Goal: Transaction & Acquisition: Subscribe to service/newsletter

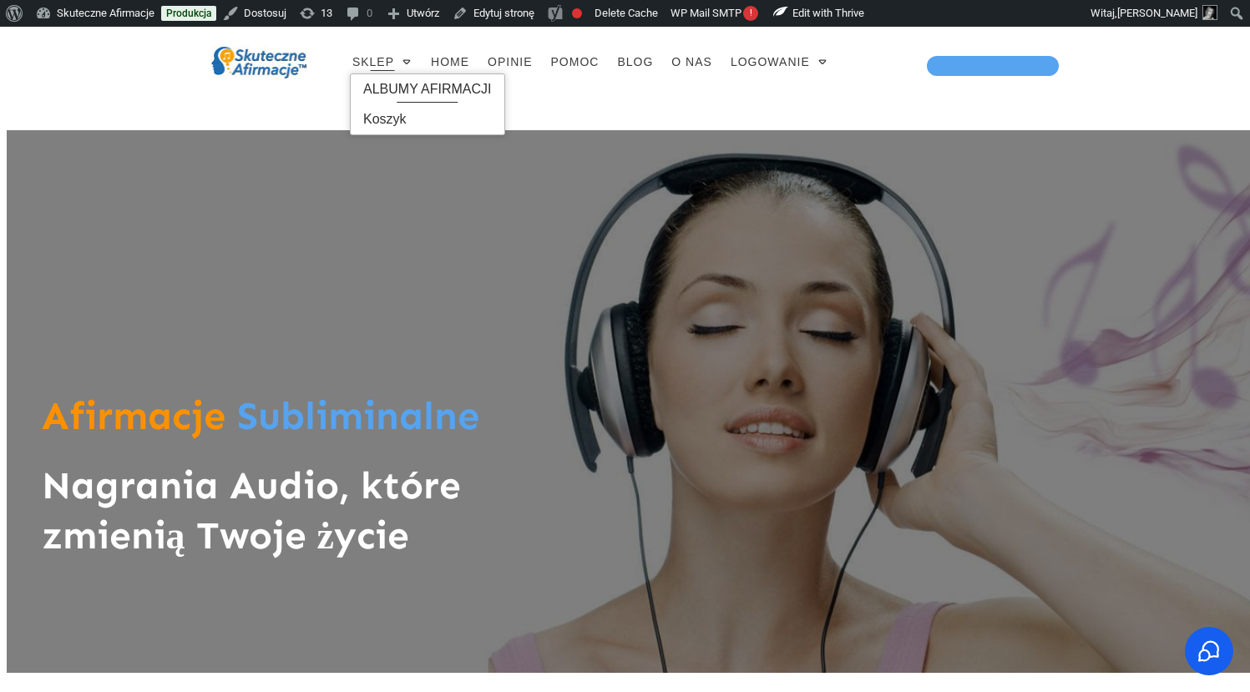
click at [419, 83] on span "ALBUMY AFIRMACJI" at bounding box center [427, 89] width 129 height 27
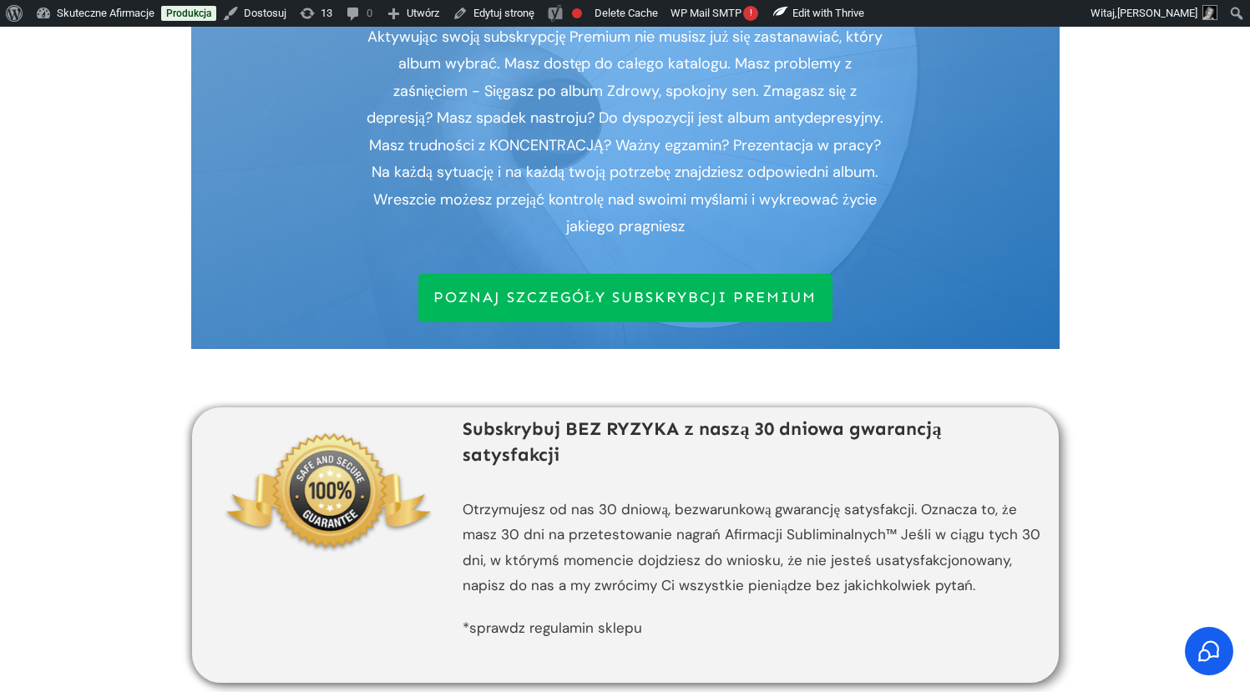
scroll to position [718, 0]
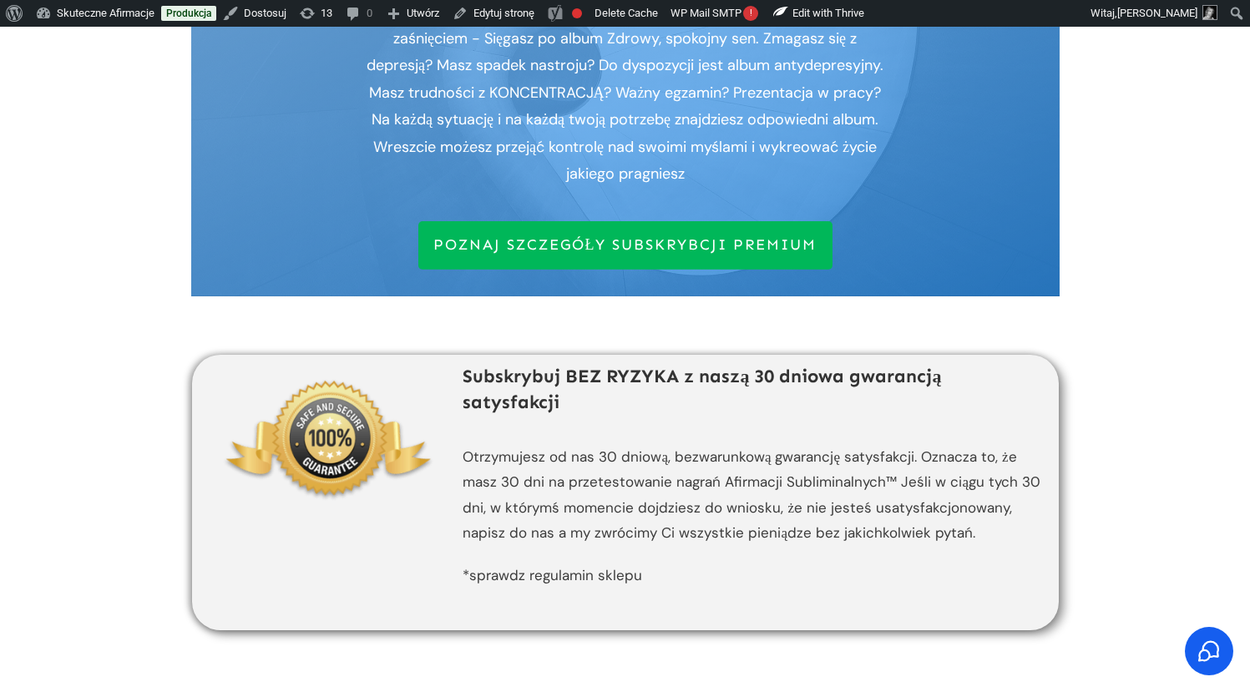
click at [579, 246] on span "POZNAJ SZCZEGÓŁY SUBSKRYBCJI PREMIUM" at bounding box center [625, 245] width 384 height 18
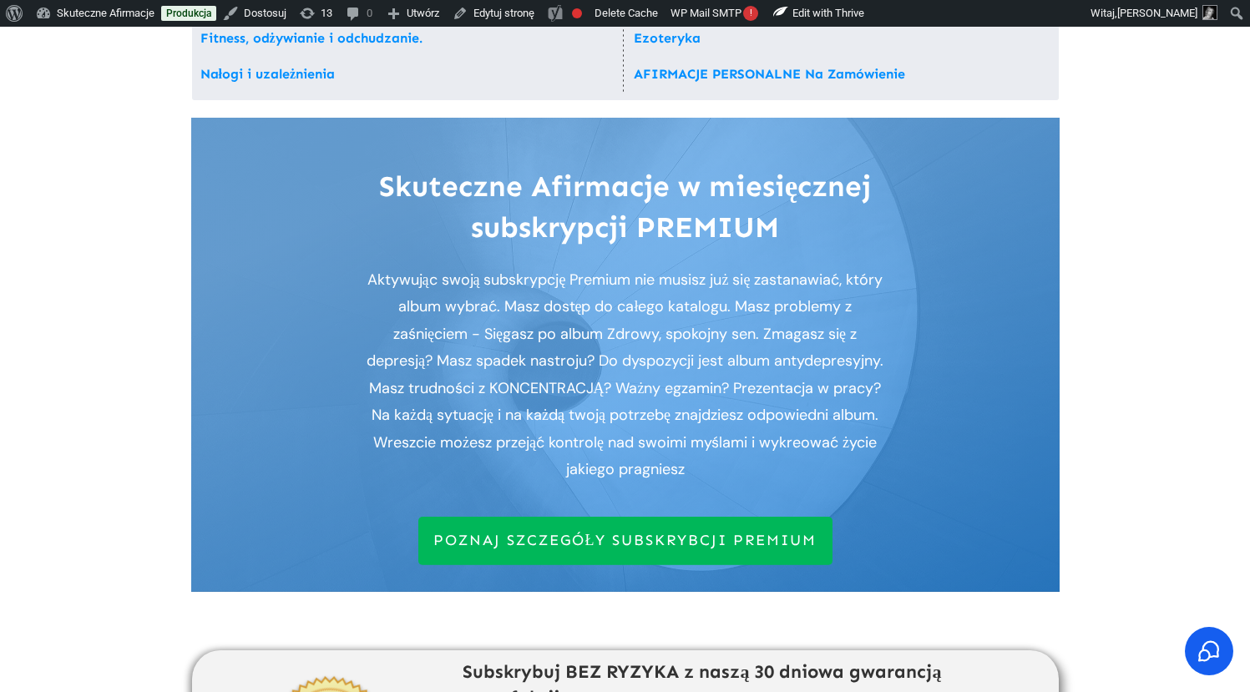
scroll to position [392, 0]
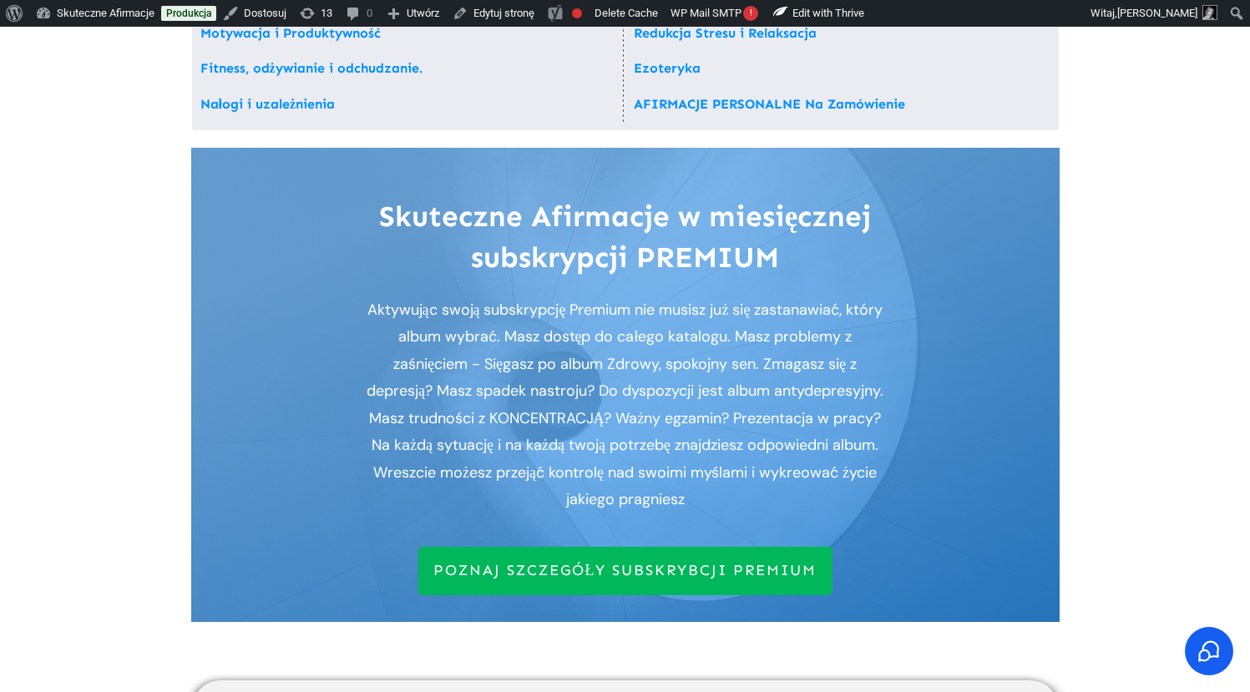
click at [583, 573] on span "POZNAJ SZCZEGÓŁY SUBSKRYBCJI PREMIUM" at bounding box center [625, 571] width 384 height 18
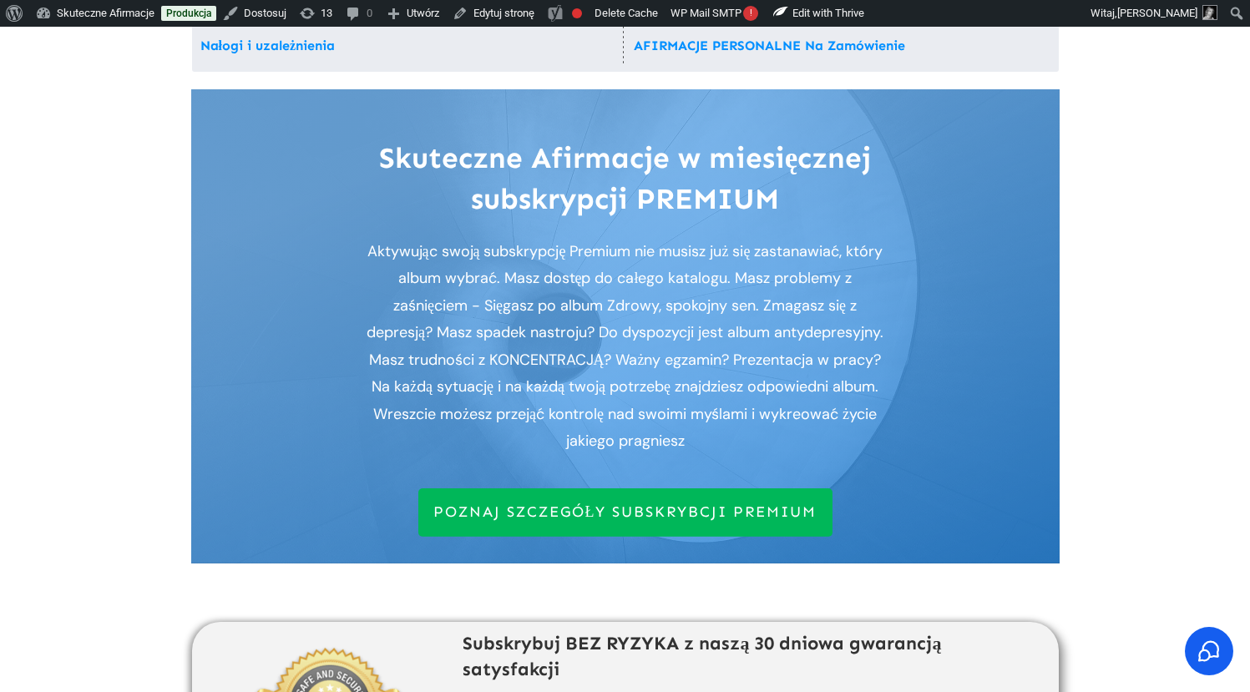
scroll to position [447, 0]
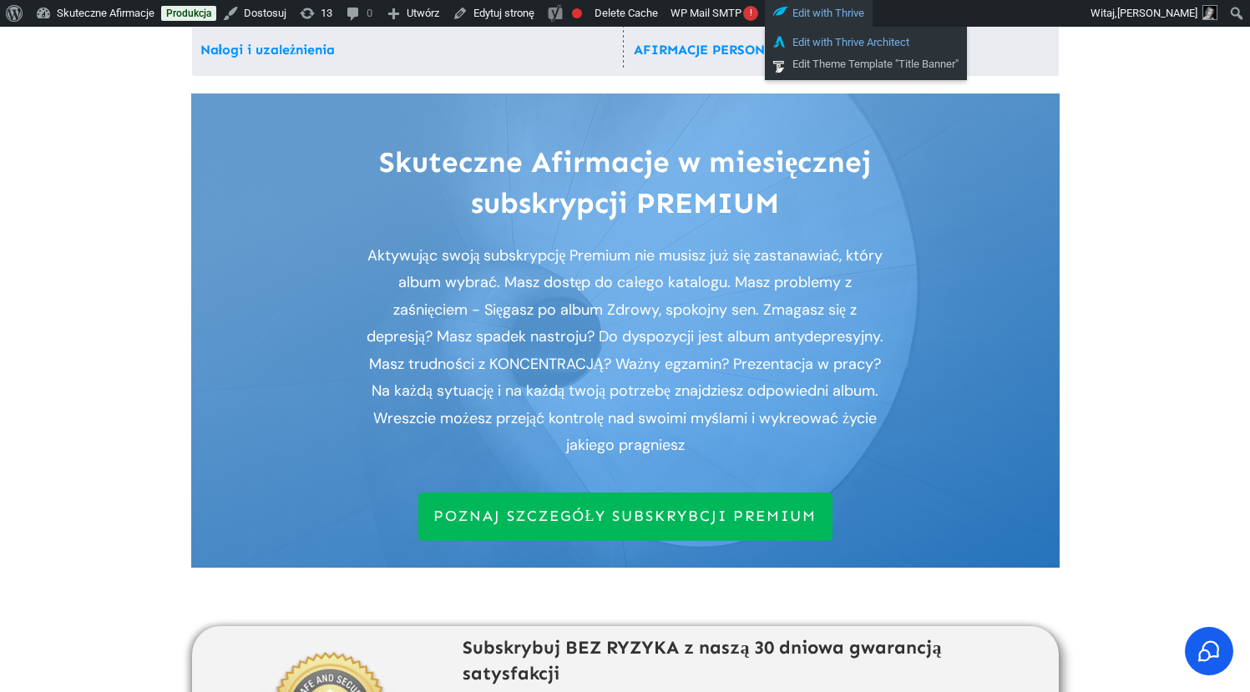
click at [844, 42] on link "Edit with Thrive Architect" at bounding box center [866, 43] width 202 height 22
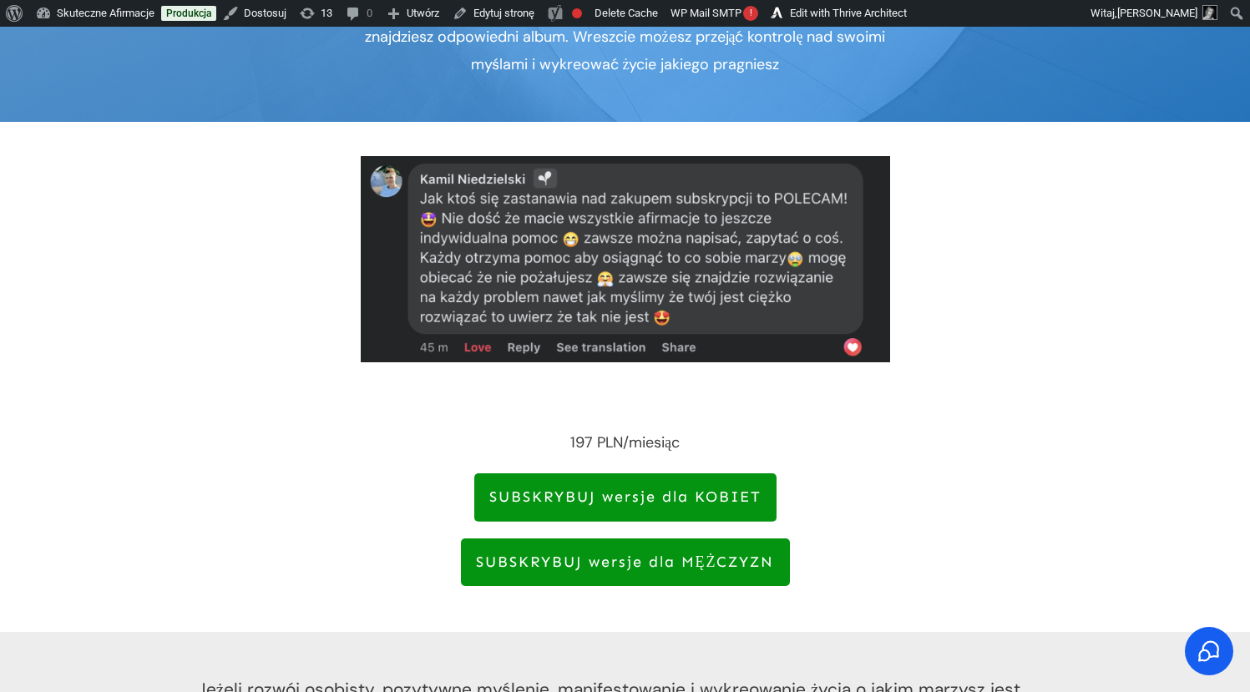
scroll to position [535, 0]
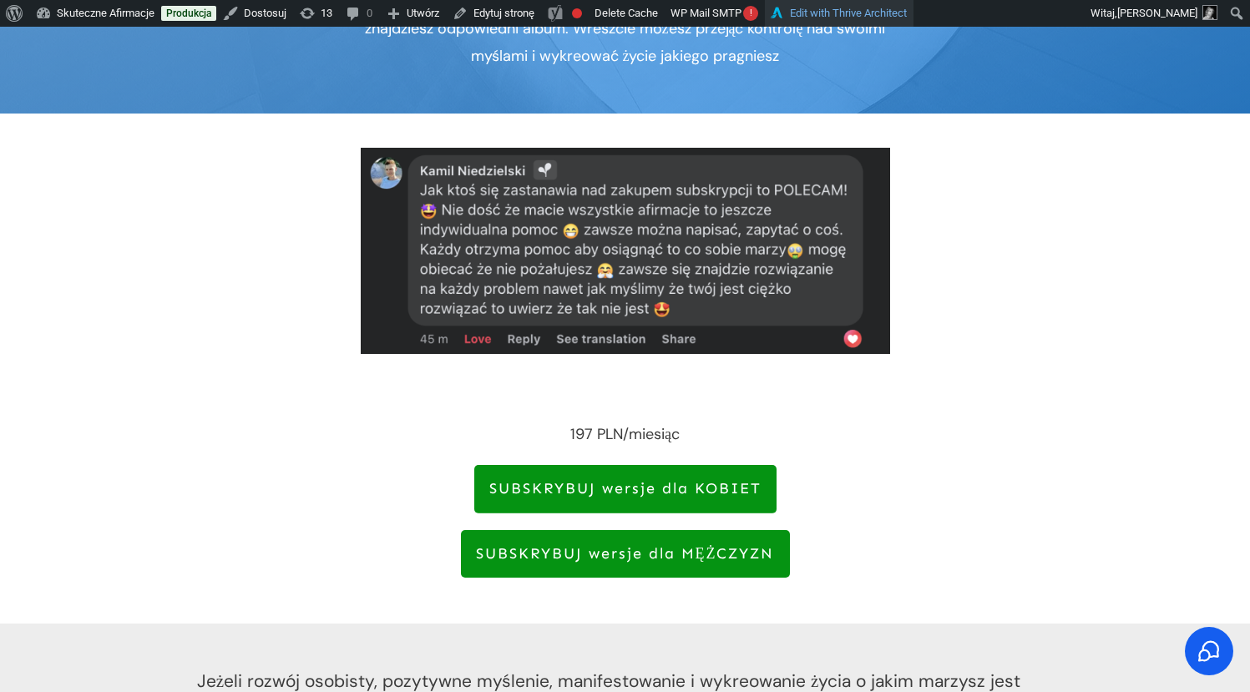
click at [902, 18] on link "Edit with Thrive Architect" at bounding box center [839, 13] width 149 height 27
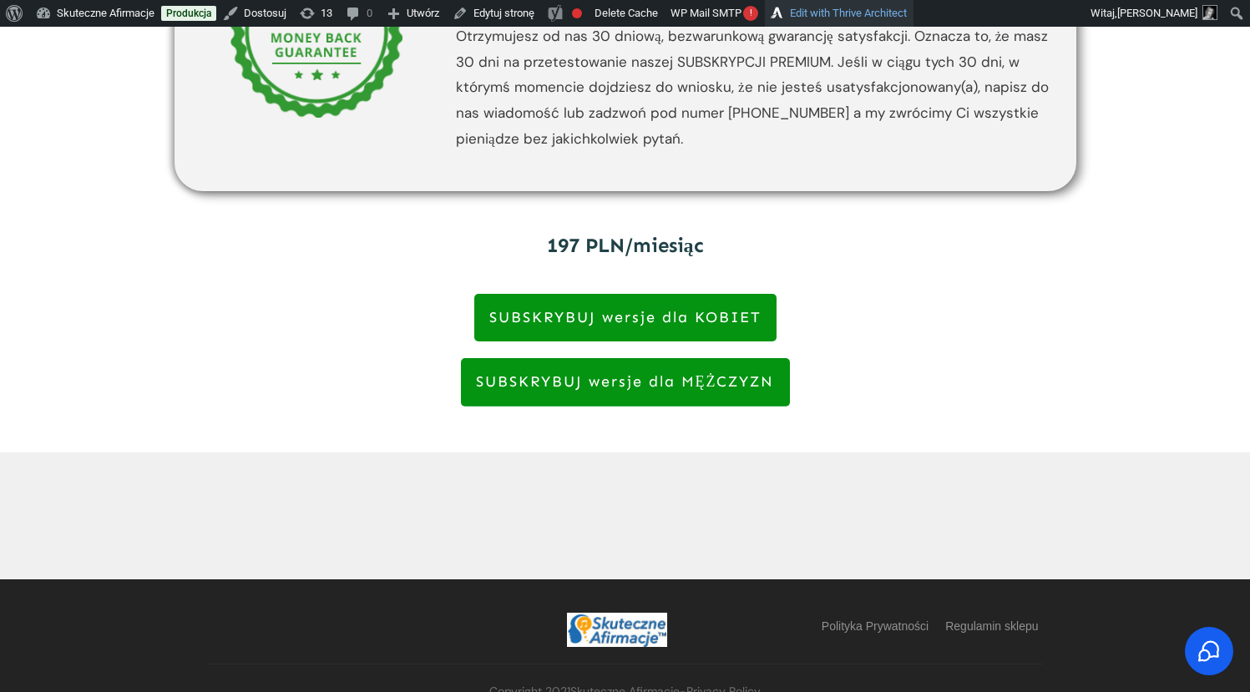
scroll to position [4113, 0]
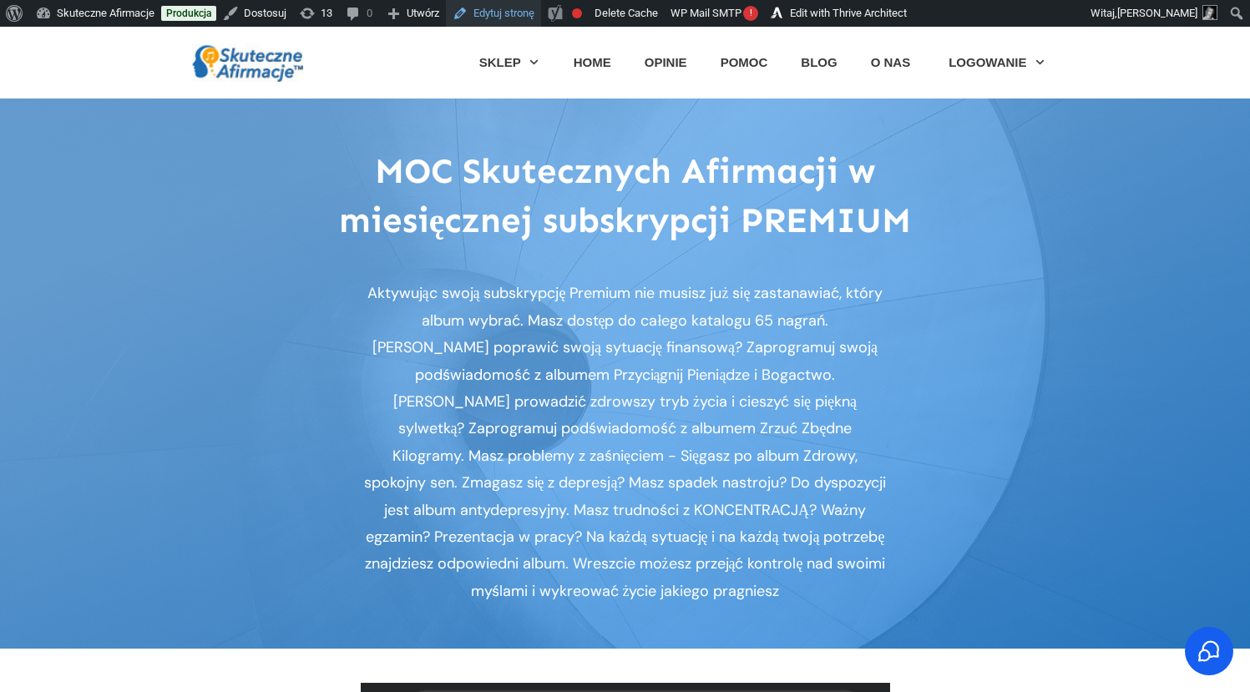
click at [523, 19] on link "Edytuj stronę" at bounding box center [493, 13] width 95 height 27
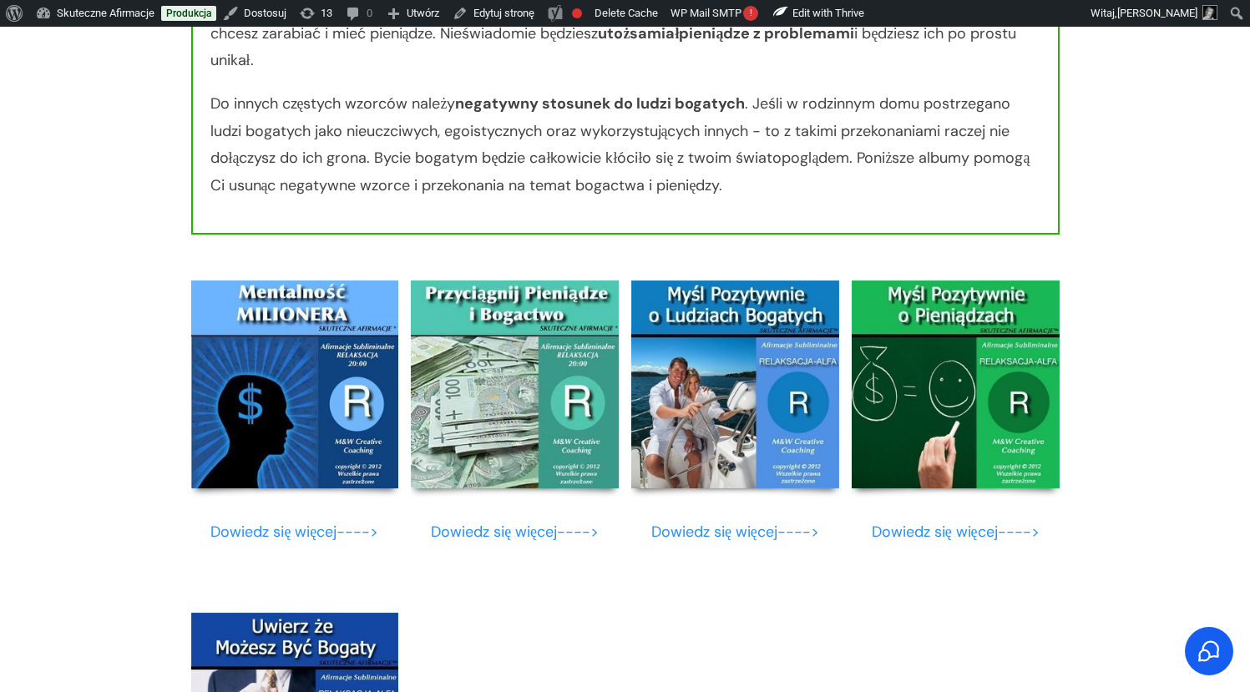
scroll to position [1268, 0]
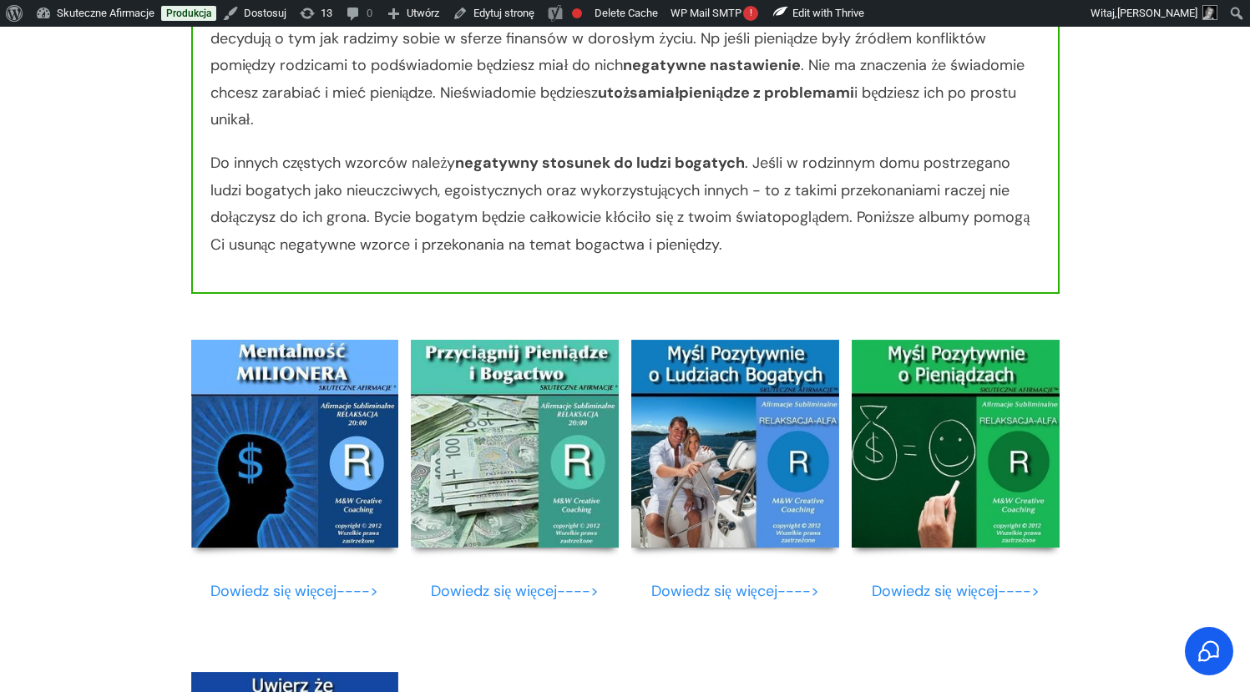
click at [301, 453] on img at bounding box center [295, 444] width 208 height 208
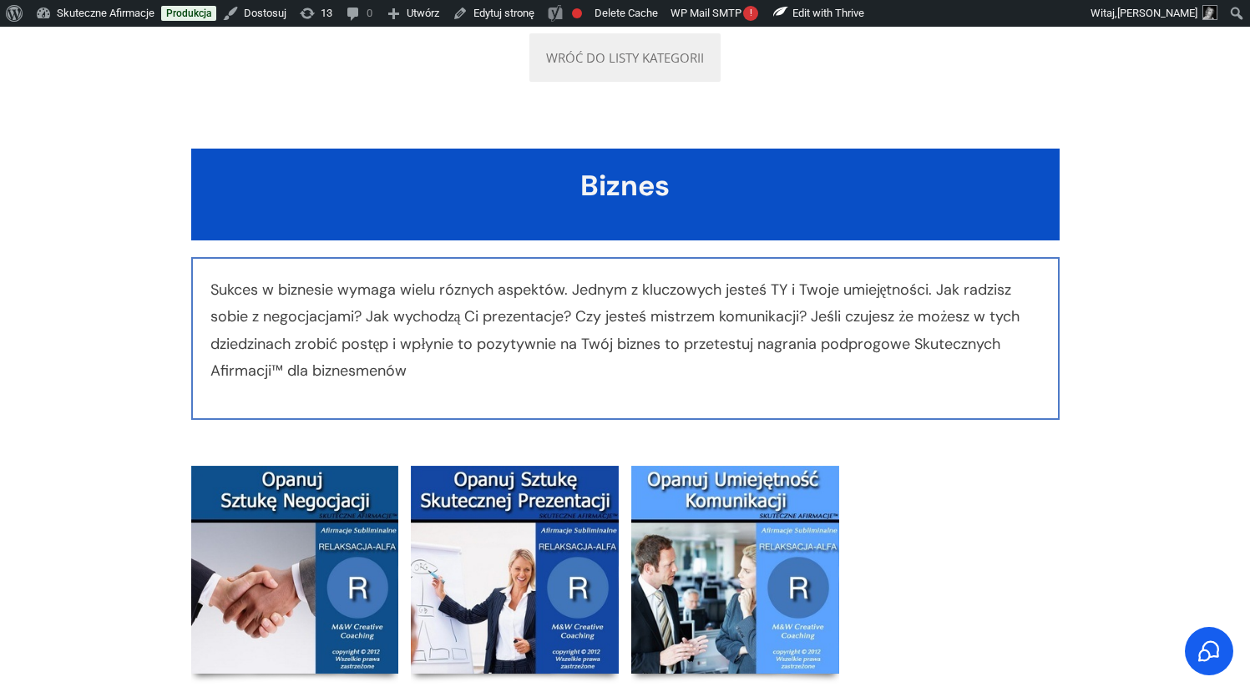
scroll to position [4603, 0]
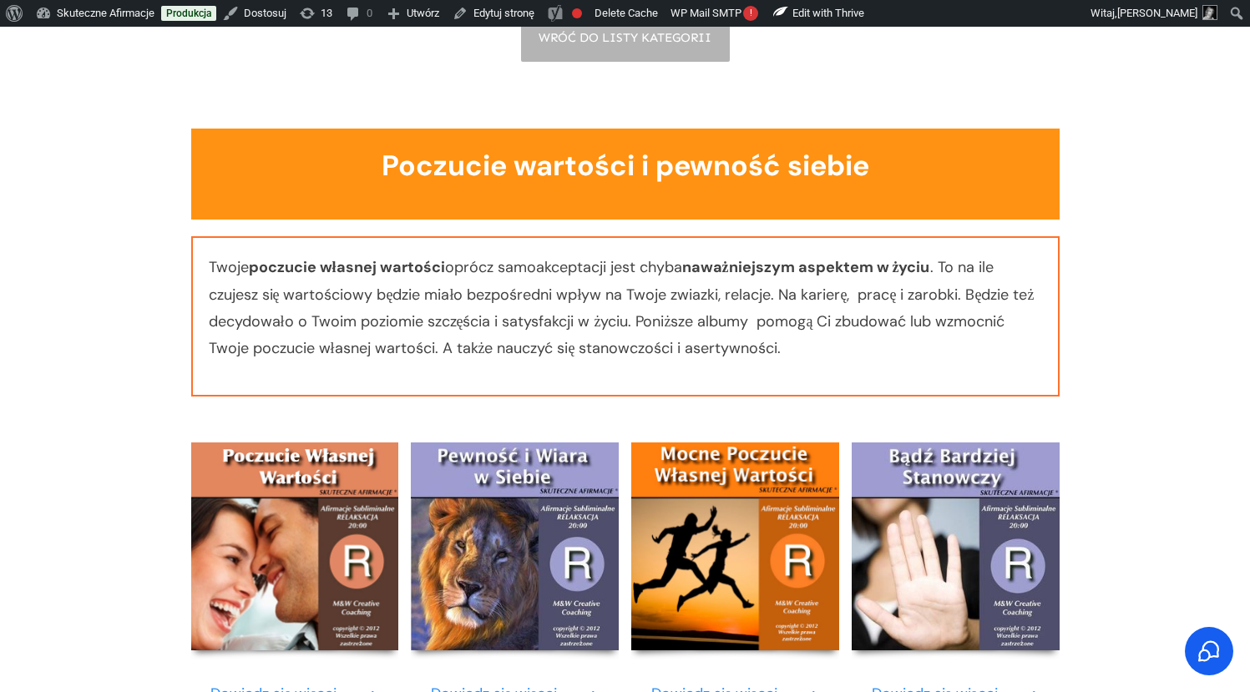
click at [720, 513] on img at bounding box center [735, 546] width 208 height 208
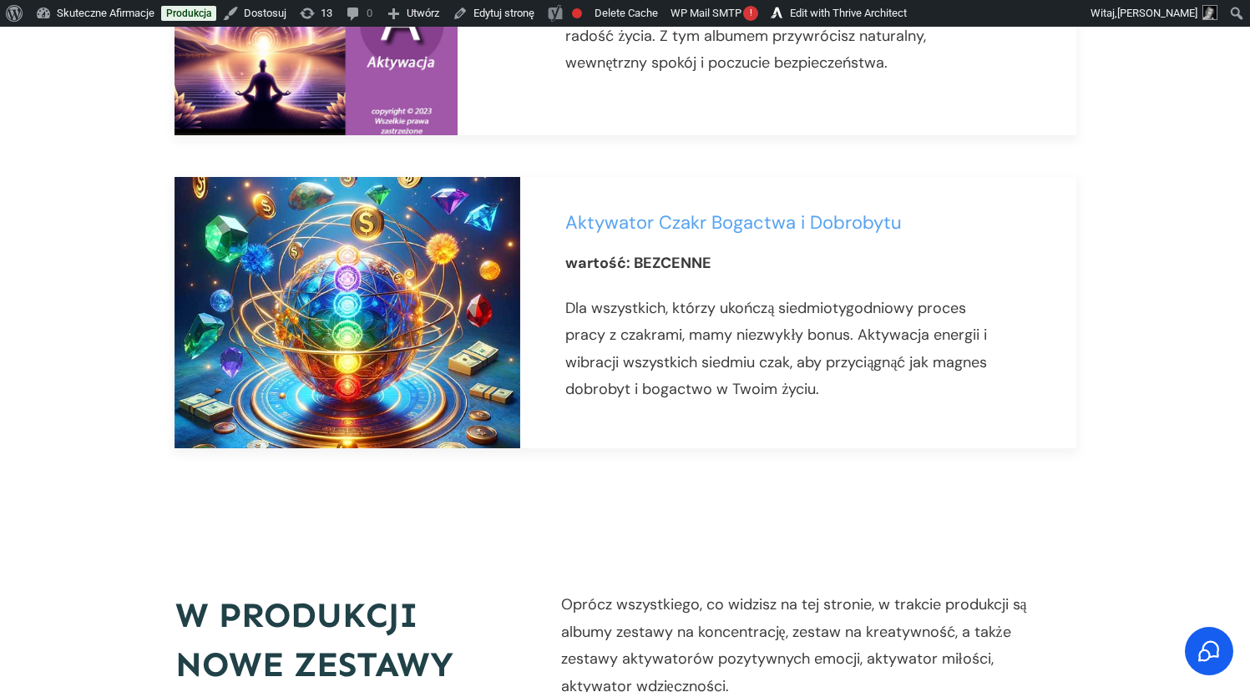
scroll to position [3576, 0]
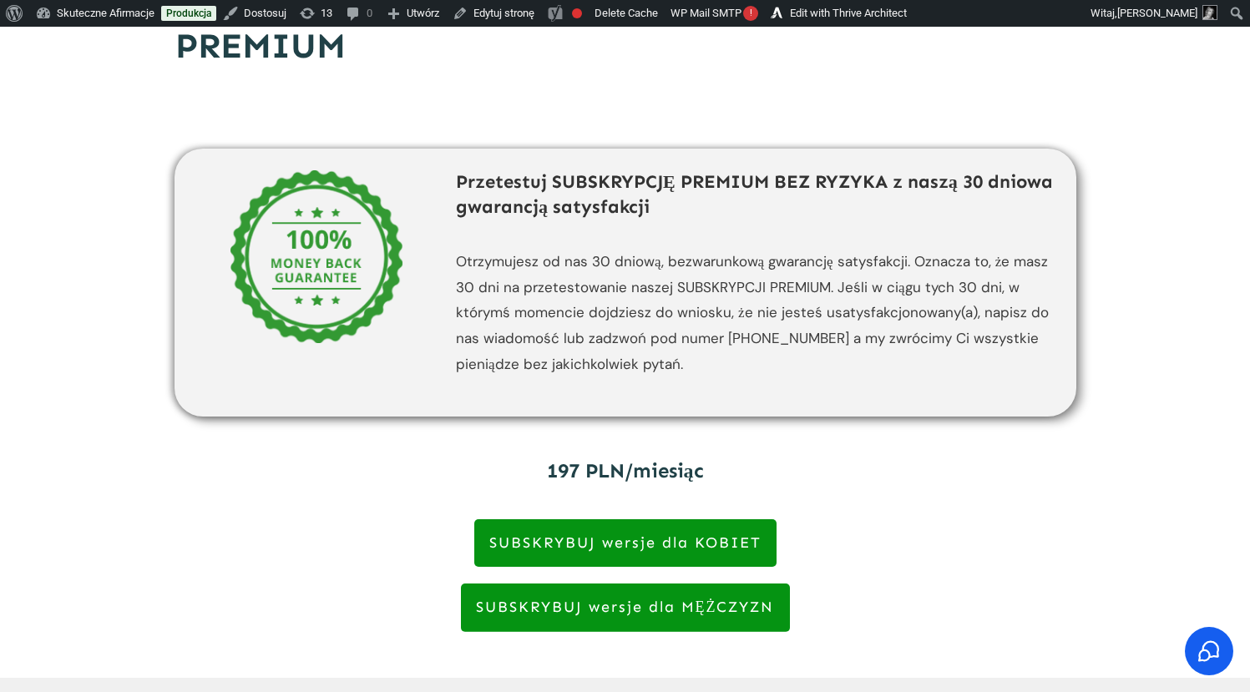
scroll to position [4113, 0]
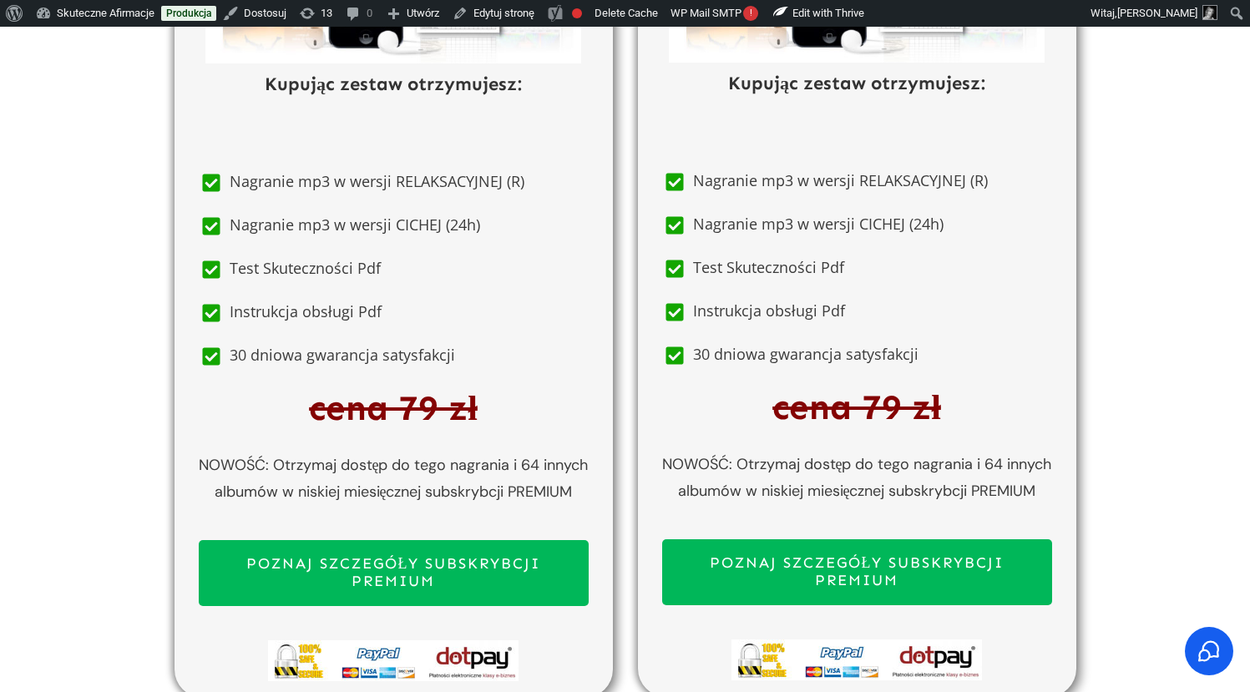
scroll to position [8782, 0]
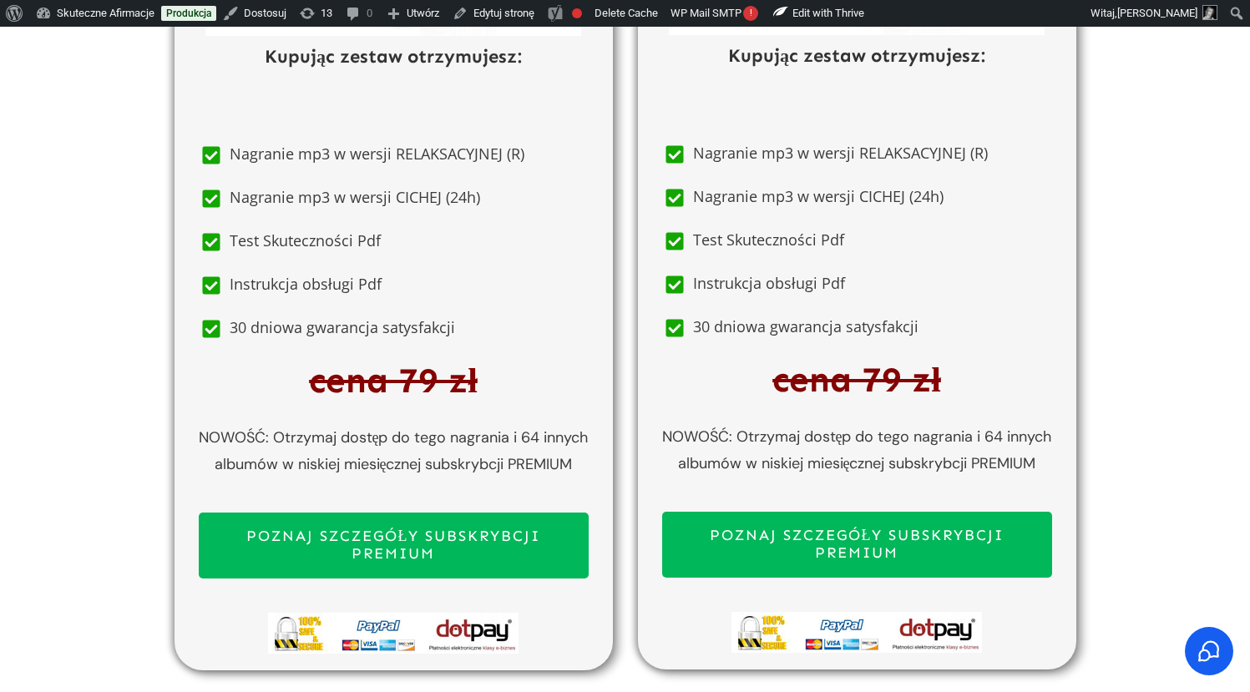
click at [379, 543] on span "POZNAJ SZCZEGÓŁY SUBSKRYBCJI PREMIUM" at bounding box center [394, 546] width 360 height 36
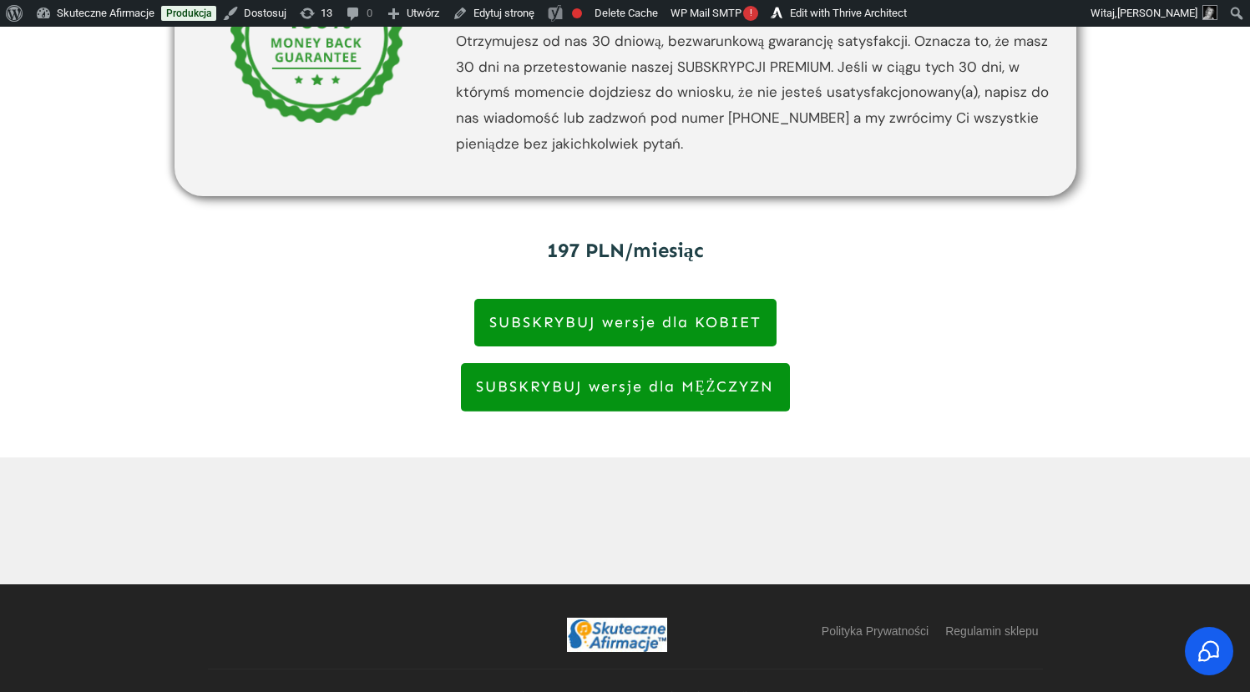
scroll to position [4113, 0]
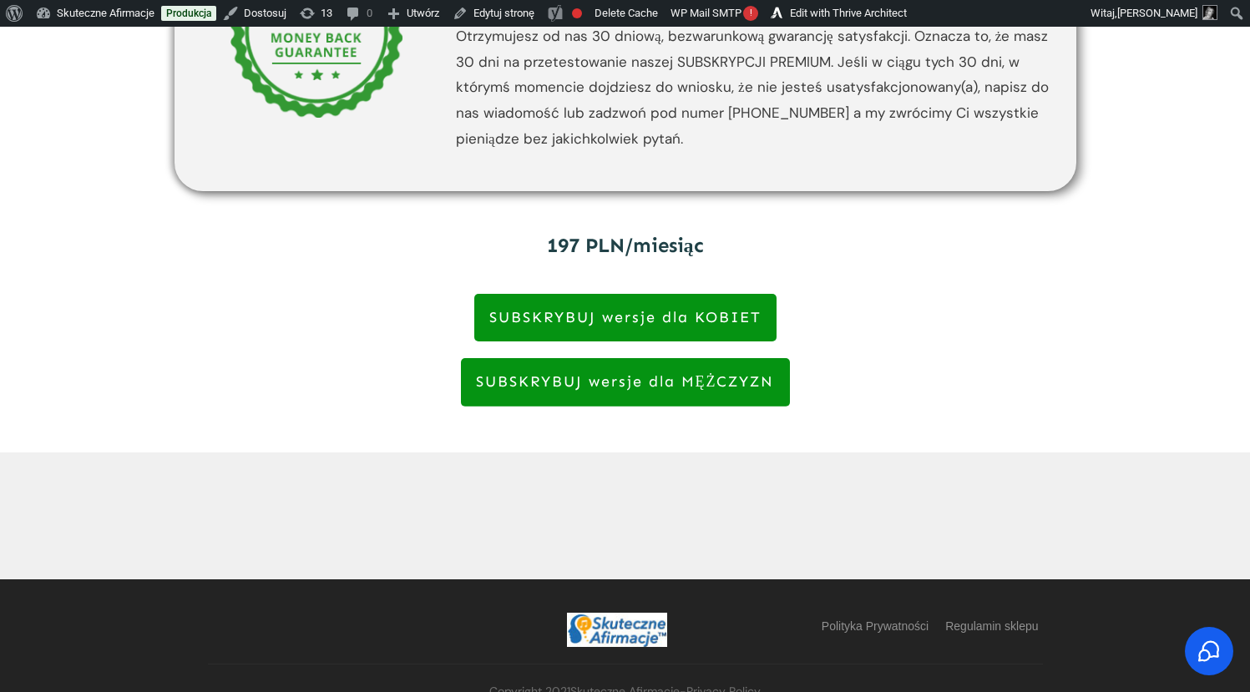
click at [628, 309] on span "SUBSKRYBUJ wersje dla KOBIET" at bounding box center [625, 318] width 272 height 18
